Goal: Find specific page/section

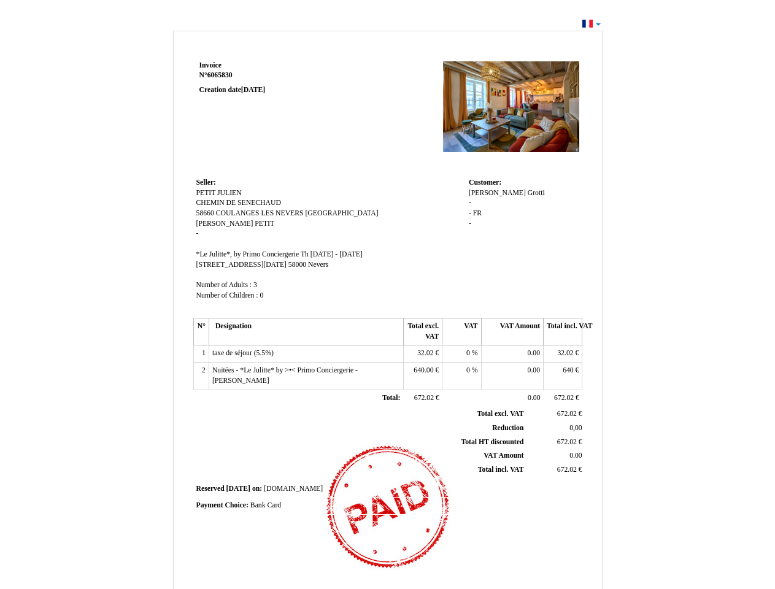
click at [210, 65] on span "Invoice" at bounding box center [210, 65] width 22 height 8
click at [221, 75] on span "6065830" at bounding box center [219, 75] width 25 height 8
click at [206, 182] on span "Seller:" at bounding box center [206, 183] width 20 height 8
click at [219, 193] on span "PETIT JULIEN" at bounding box center [218, 193] width 45 height 8
click at [239, 202] on span "CHEMIN DE SENECHAUD" at bounding box center [238, 203] width 85 height 8
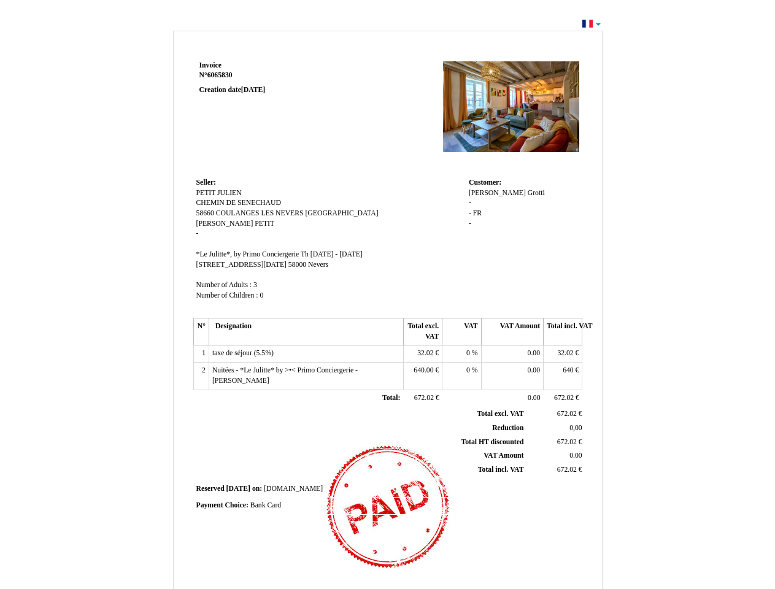
click at [206, 213] on span "58660" at bounding box center [205, 213] width 18 height 8
click at [261, 213] on span "COULANGES LES NEVERS" at bounding box center [260, 213] width 88 height 8
click at [315, 213] on span "[GEOGRAPHIC_DATA]" at bounding box center [341, 213] width 73 height 8
click at [205, 223] on span "[PERSON_NAME]" at bounding box center [224, 224] width 57 height 8
click at [255, 223] on span "PETIT" at bounding box center [265, 224] width 20 height 8
